Goal: Task Accomplishment & Management: Manage account settings

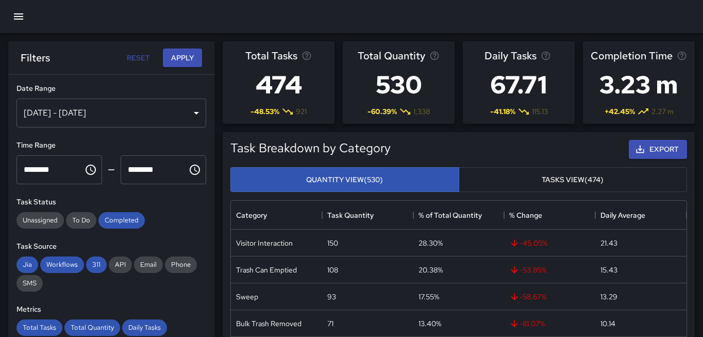
click at [17, 15] on icon "button" at bounding box center [18, 16] width 12 height 12
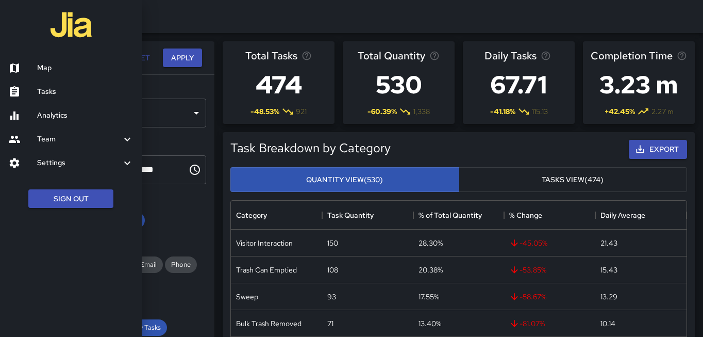
click at [77, 161] on h6 "Settings" at bounding box center [79, 162] width 84 height 11
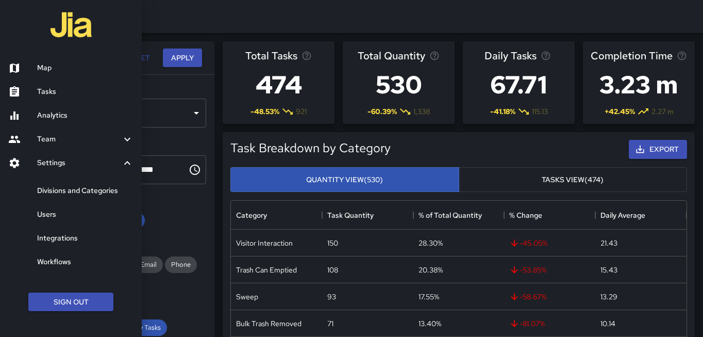
click at [74, 195] on h6 "Divisions and Categories" at bounding box center [85, 190] width 96 height 11
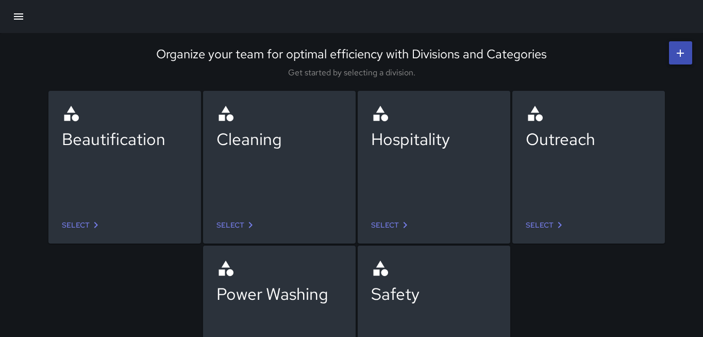
click at [244, 284] on div "Power Washing" at bounding box center [280, 294] width 126 height 22
drag, startPoint x: 233, startPoint y: 298, endPoint x: 229, endPoint y: 280, distance: 17.9
click at [233, 298] on div "Power Washing" at bounding box center [280, 294] width 126 height 22
click at [228, 271] on circle at bounding box center [230, 272] width 7 height 7
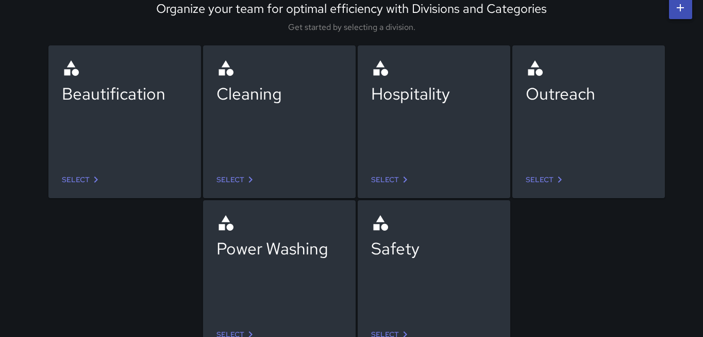
scroll to position [62, 0]
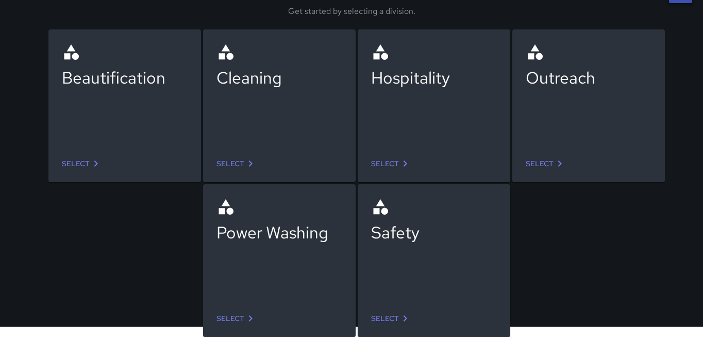
click at [275, 235] on div "Power Washing" at bounding box center [280, 232] width 126 height 22
click at [235, 315] on link "Select" at bounding box center [236, 318] width 48 height 19
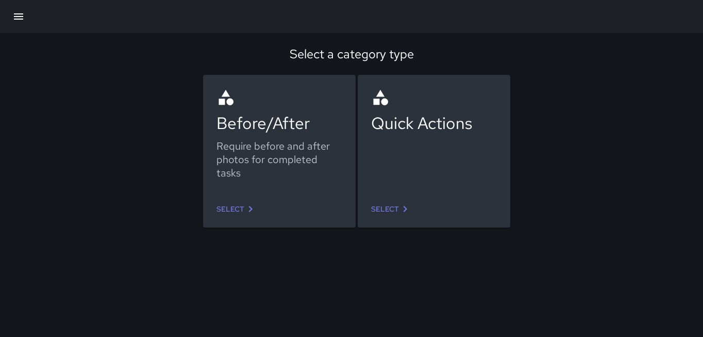
click at [238, 212] on link "Select" at bounding box center [236, 209] width 48 height 19
click at [391, 212] on link "Select" at bounding box center [391, 209] width 48 height 19
click at [18, 16] on icon "button" at bounding box center [18, 16] width 9 height 6
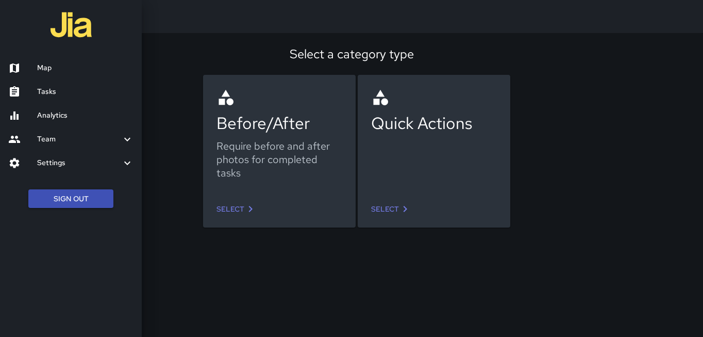
click at [57, 161] on h6 "Settings" at bounding box center [79, 162] width 84 height 11
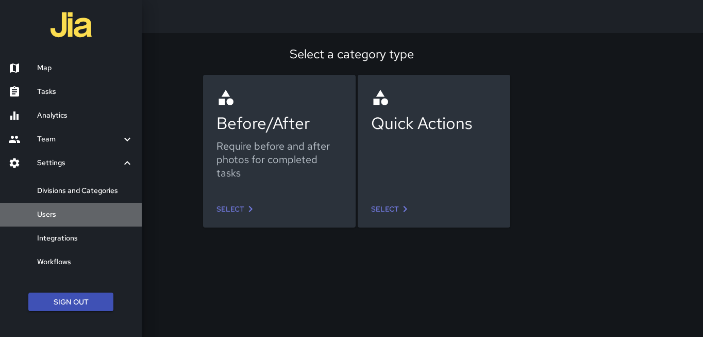
click at [57, 215] on h6 "Users" at bounding box center [85, 214] width 96 height 11
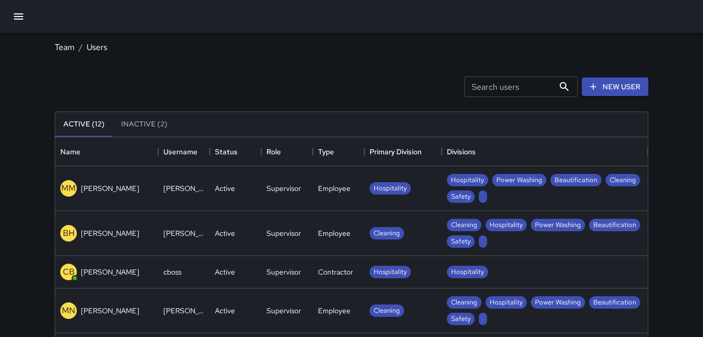
scroll to position [77, 0]
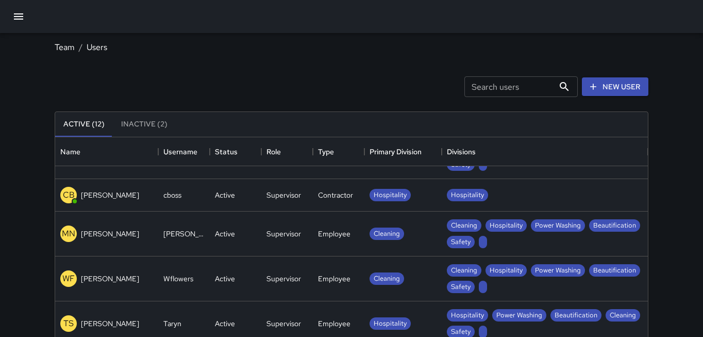
click at [108, 192] on p "[PERSON_NAME]" at bounding box center [110, 195] width 58 height 10
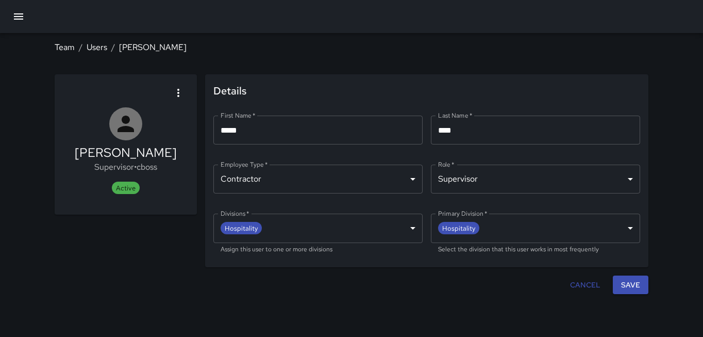
click at [19, 15] on icon "button" at bounding box center [18, 16] width 12 height 12
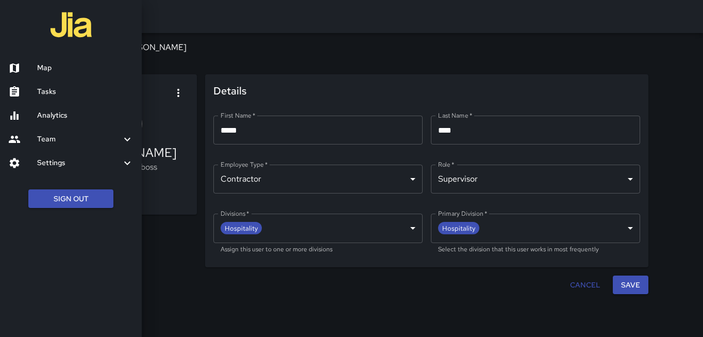
click at [71, 164] on h6 "Settings" at bounding box center [79, 162] width 84 height 11
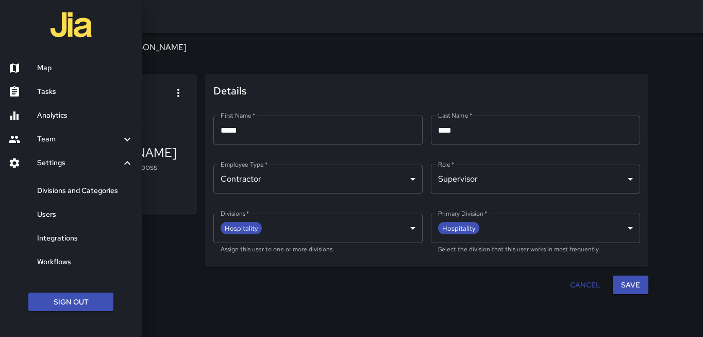
click at [75, 198] on link "Divisions and Categories" at bounding box center [71, 191] width 142 height 24
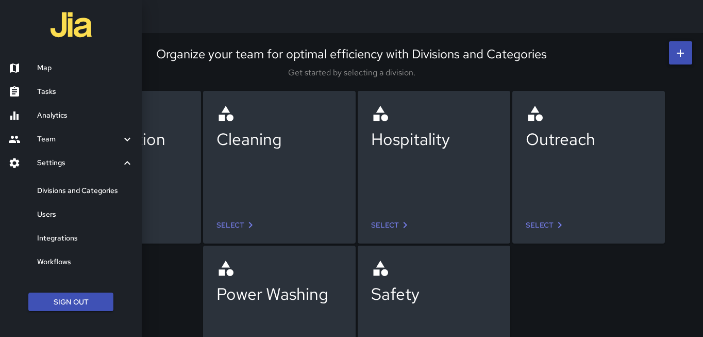
click at [267, 290] on div at bounding box center [351, 168] width 703 height 337
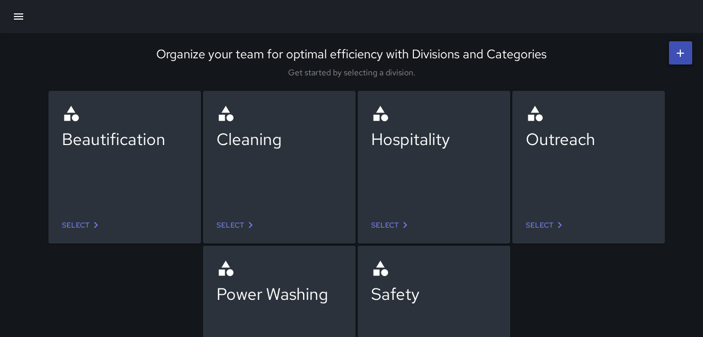
scroll to position [62, 0]
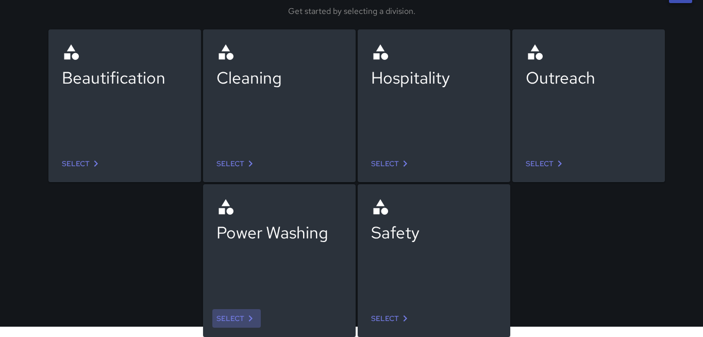
click at [235, 313] on link "Select" at bounding box center [236, 318] width 48 height 19
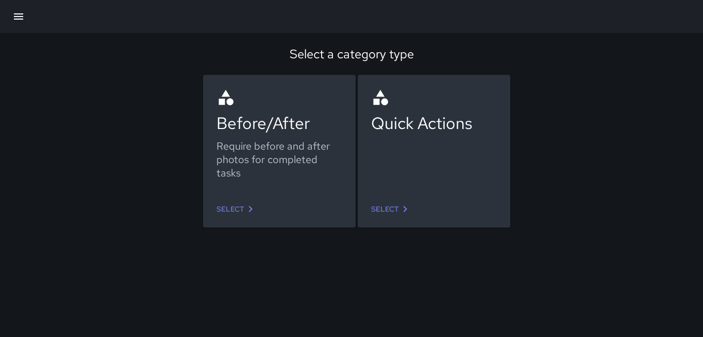
click at [232, 211] on link "Select" at bounding box center [236, 209] width 48 height 19
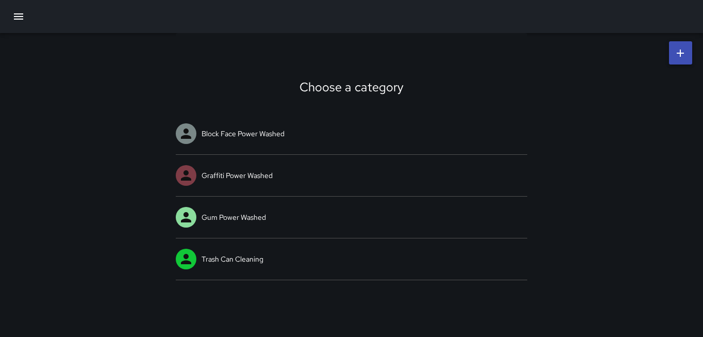
click at [679, 54] on icon at bounding box center [681, 53] width 12 height 12
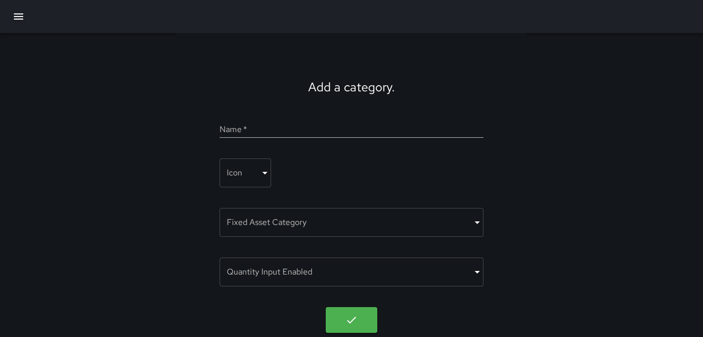
click at [274, 128] on input "Name   *" at bounding box center [352, 129] width 264 height 17
type input "**********"
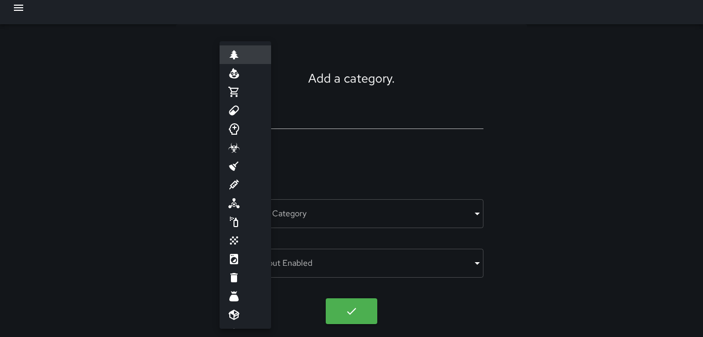
click at [264, 167] on body "**********" at bounding box center [351, 164] width 703 height 346
click at [294, 123] on div at bounding box center [351, 168] width 703 height 337
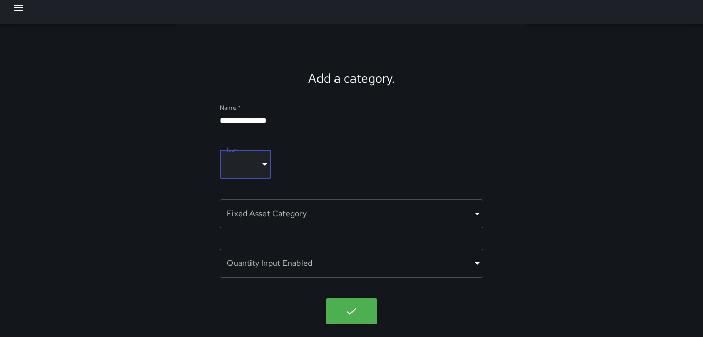
scroll to position [4, 0]
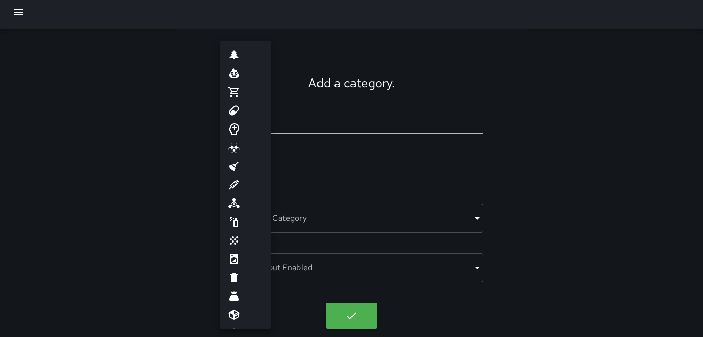
click at [270, 164] on body "**********" at bounding box center [351, 169] width 703 height 346
click at [233, 202] on icon at bounding box center [234, 203] width 12 height 12
type input "**********"
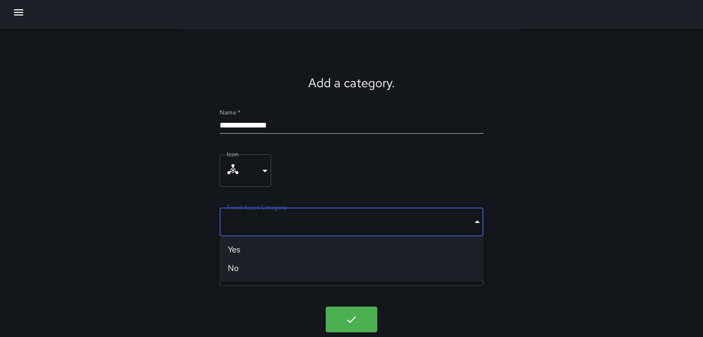
click at [303, 212] on body "**********" at bounding box center [351, 170] width 703 height 349
click at [322, 183] on div at bounding box center [351, 168] width 703 height 337
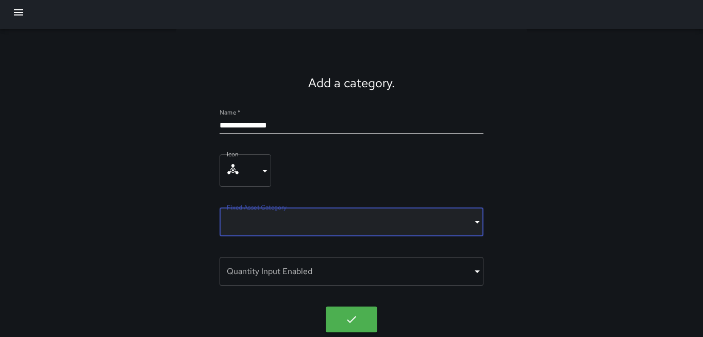
scroll to position [13, 0]
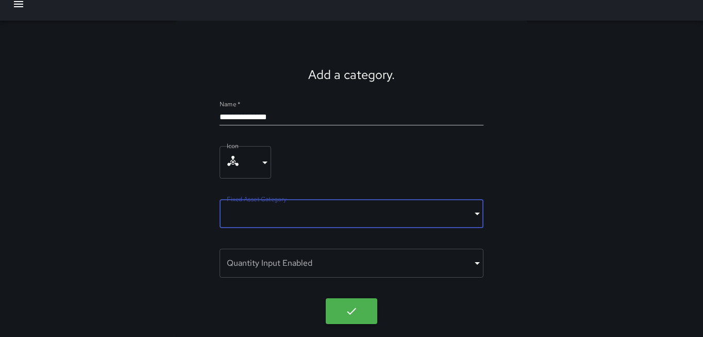
click at [316, 211] on body "**********" at bounding box center [351, 162] width 703 height 349
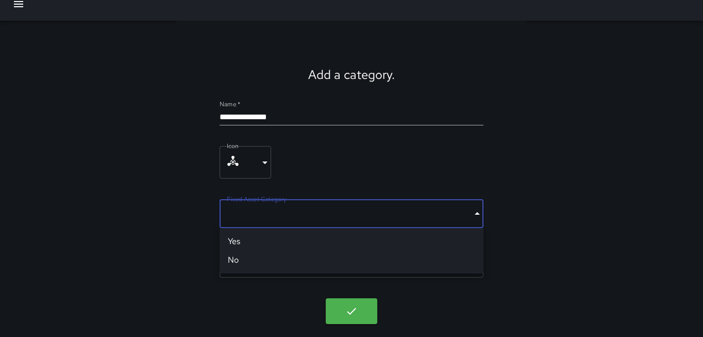
click at [262, 258] on li "No" at bounding box center [352, 260] width 264 height 19
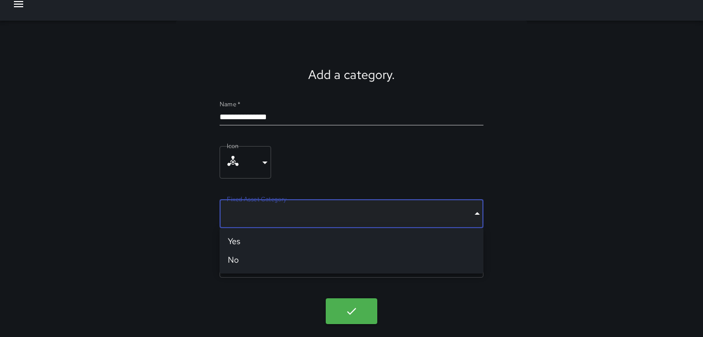
type input "*****"
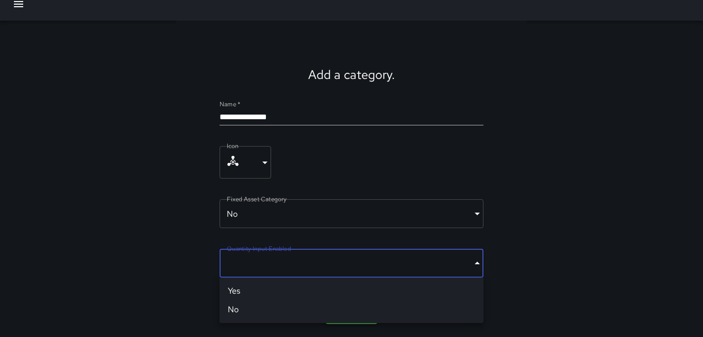
click at [356, 257] on body "**********" at bounding box center [351, 162] width 703 height 349
click at [190, 293] on div at bounding box center [351, 168] width 703 height 337
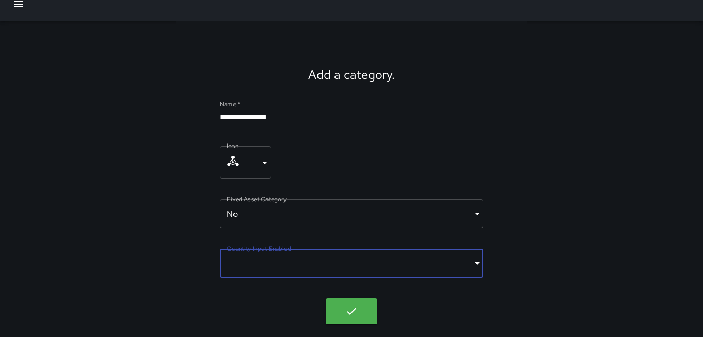
click at [254, 262] on body "**********" at bounding box center [351, 162] width 703 height 349
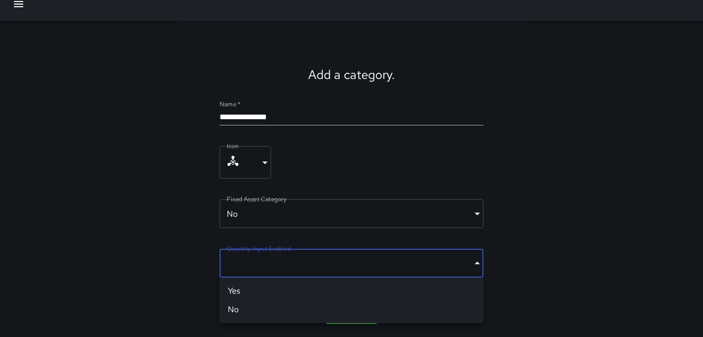
click at [190, 277] on div at bounding box center [351, 168] width 703 height 337
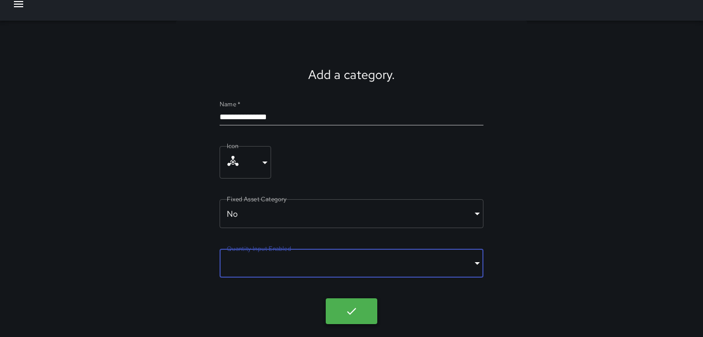
click at [343, 314] on button "button" at bounding box center [352, 311] width 52 height 26
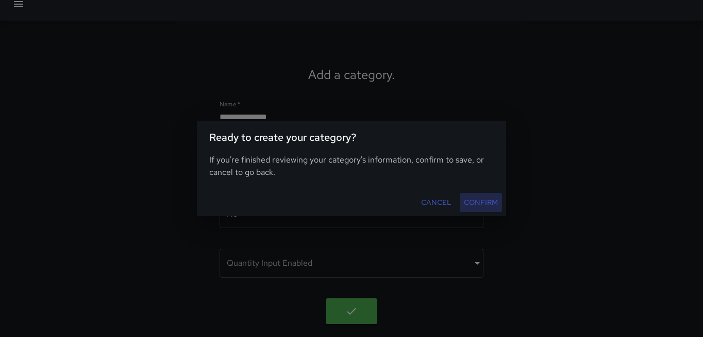
click at [486, 202] on button "Confirm" at bounding box center [481, 202] width 42 height 19
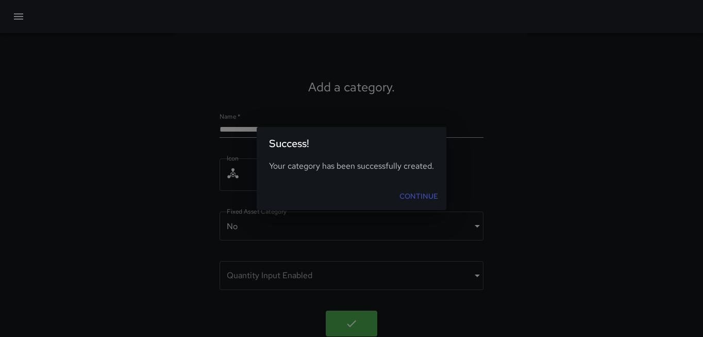
click at [415, 195] on link "Continue" at bounding box center [419, 196] width 47 height 19
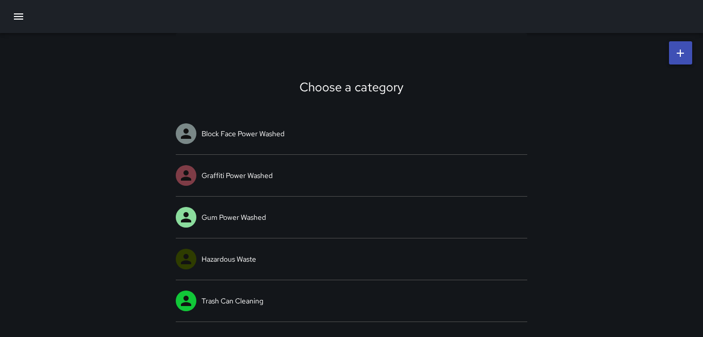
click at [24, 18] on icon "button" at bounding box center [18, 16] width 12 height 12
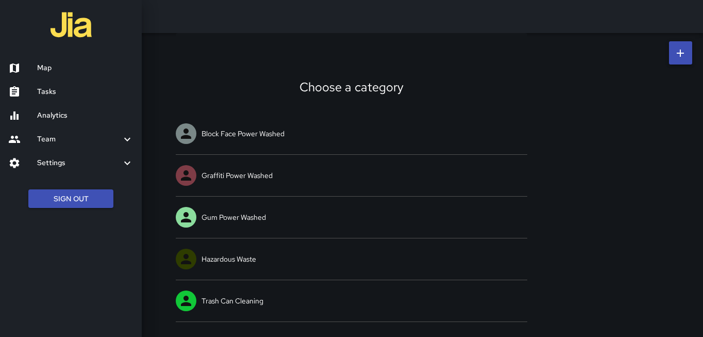
click at [76, 172] on div "Settings" at bounding box center [71, 163] width 142 height 24
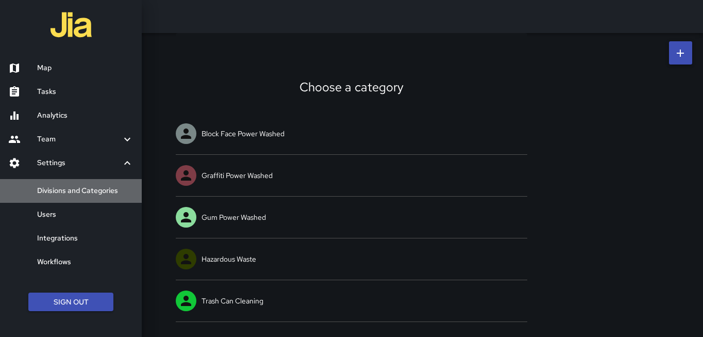
click at [80, 196] on link "Divisions and Categories" at bounding box center [71, 191] width 142 height 24
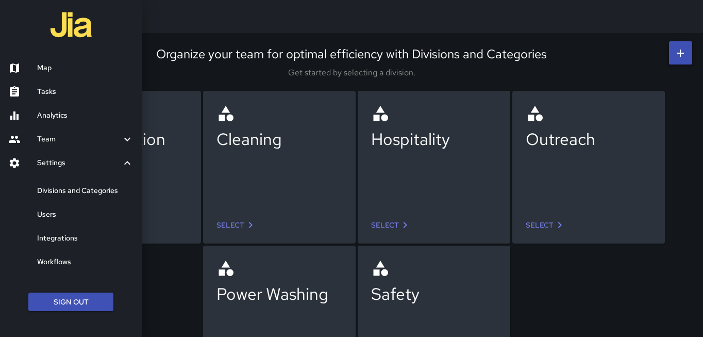
click at [539, 228] on div at bounding box center [351, 168] width 703 height 337
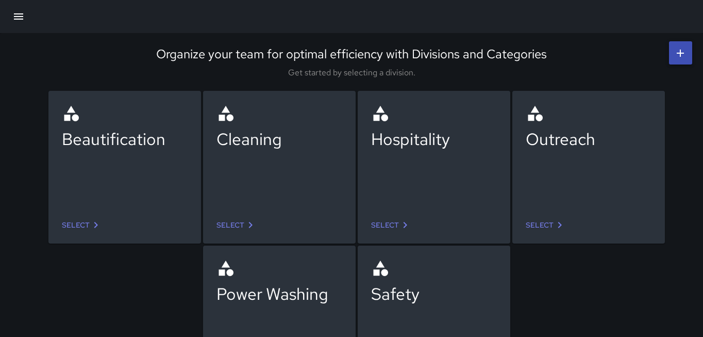
click at [539, 226] on link "Select" at bounding box center [546, 225] width 48 height 19
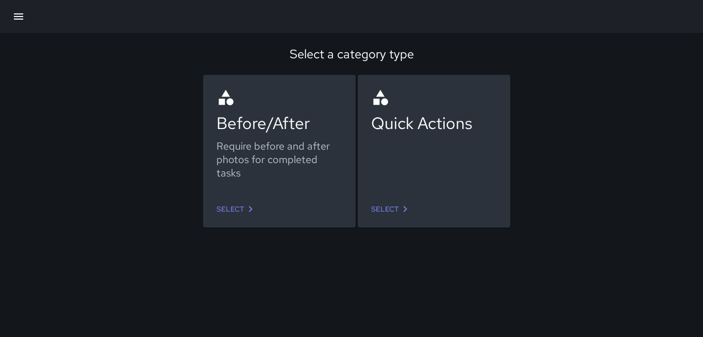
click at [249, 211] on icon at bounding box center [250, 209] width 12 height 12
click at [397, 206] on link "Select" at bounding box center [391, 209] width 48 height 19
click at [13, 16] on icon "button" at bounding box center [18, 16] width 12 height 12
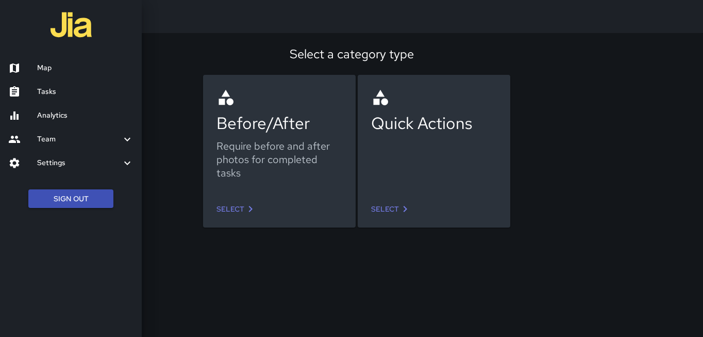
click at [57, 119] on h6 "Analytics" at bounding box center [85, 115] width 96 height 11
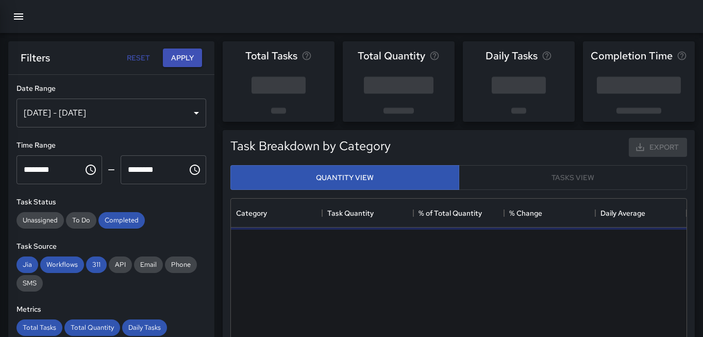
scroll to position [308, 456]
